Goal: Task Accomplishment & Management: Manage account settings

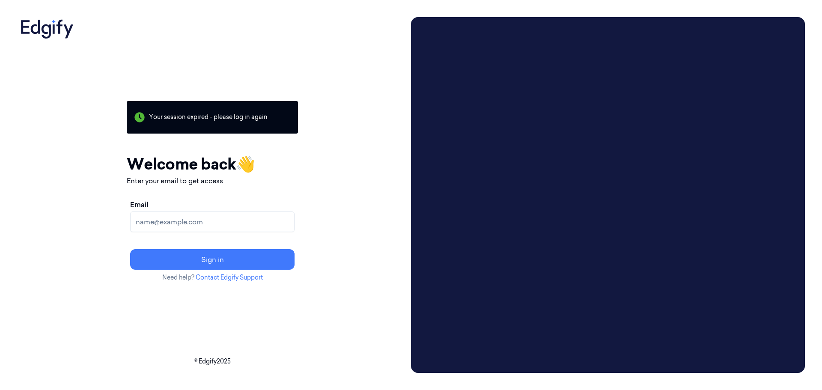
click at [408, 230] on div "Your session expired - please log in again Email sent - check your inbox for th…" at bounding box center [212, 195] width 391 height 356
drag, startPoint x: 223, startPoint y: 224, endPoint x: 238, endPoint y: 224, distance: 15.4
click at [223, 224] on input "Email" at bounding box center [212, 222] width 164 height 21
type input "[EMAIL_ADDRESS][DOMAIN_NAME]"
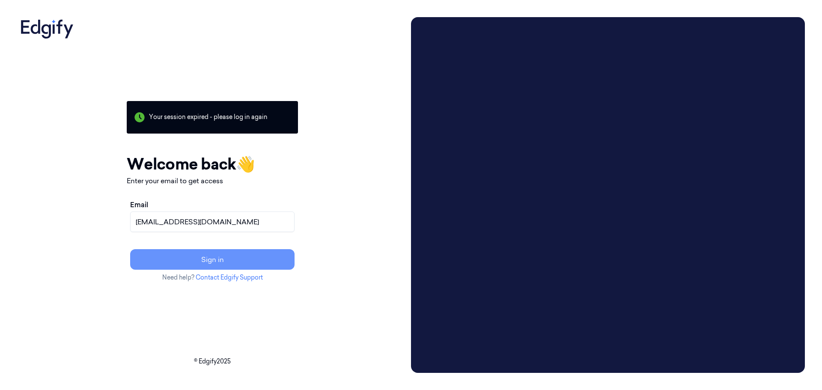
click at [244, 264] on button "Sign in" at bounding box center [212, 259] width 164 height 21
click at [198, 221] on input "[EMAIL_ADDRESS][DOMAIN_NAME]" at bounding box center [212, 222] width 164 height 21
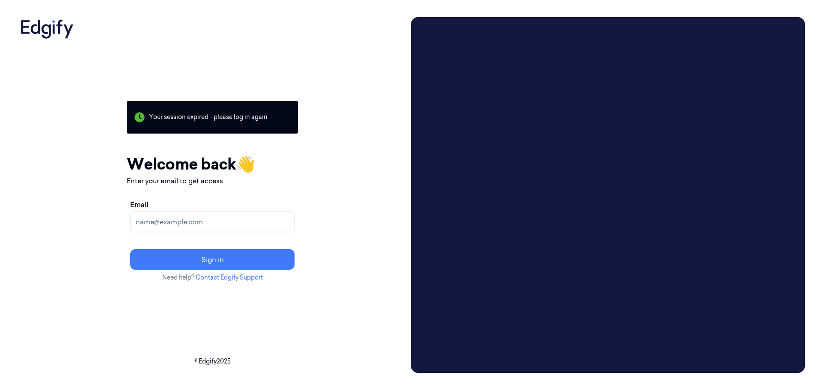
click at [408, 347] on div "Your session expired - please log in again Email sent - check your inbox for th…" at bounding box center [212, 195] width 391 height 356
